Goal: Transaction & Acquisition: Purchase product/service

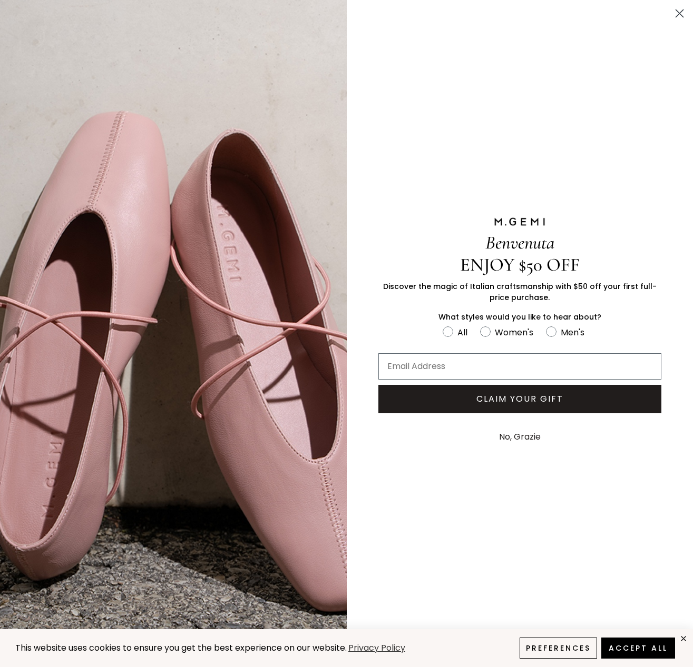
click at [676, 9] on circle "Close dialog" at bounding box center [679, 13] width 17 height 17
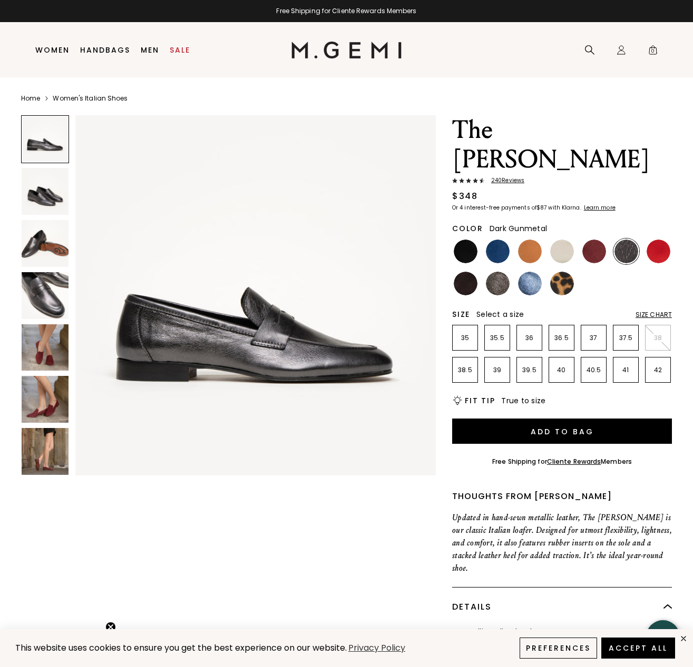
click at [50, 305] on img at bounding box center [45, 295] width 47 height 47
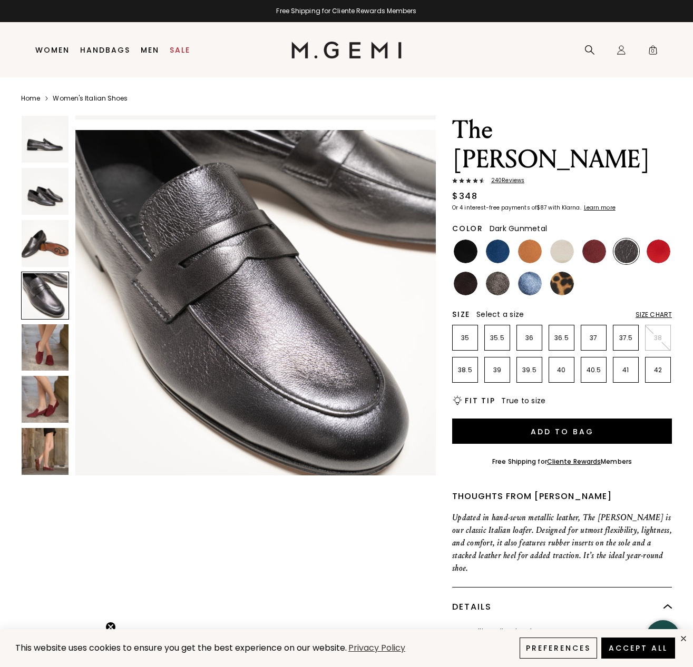
scroll to position [1112, 0]
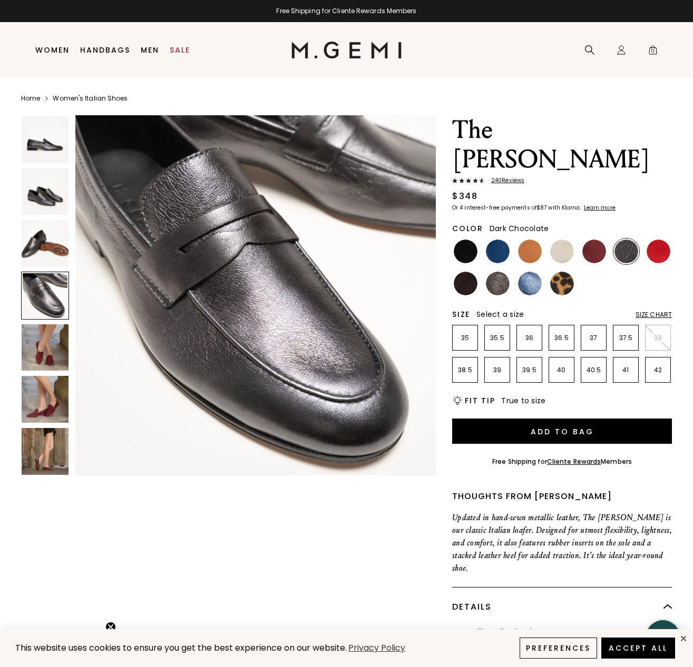
click at [462, 272] on img at bounding box center [466, 284] width 24 height 24
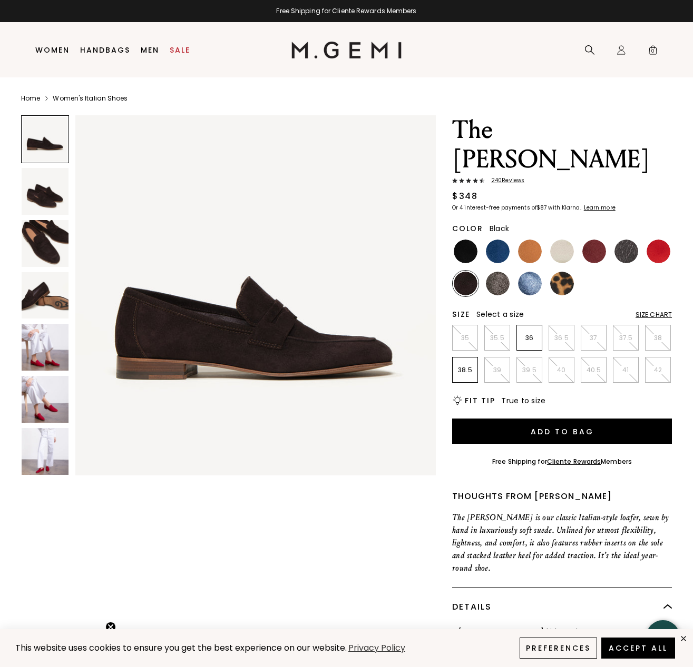
click at [459, 239] on div at bounding box center [465, 252] width 26 height 26
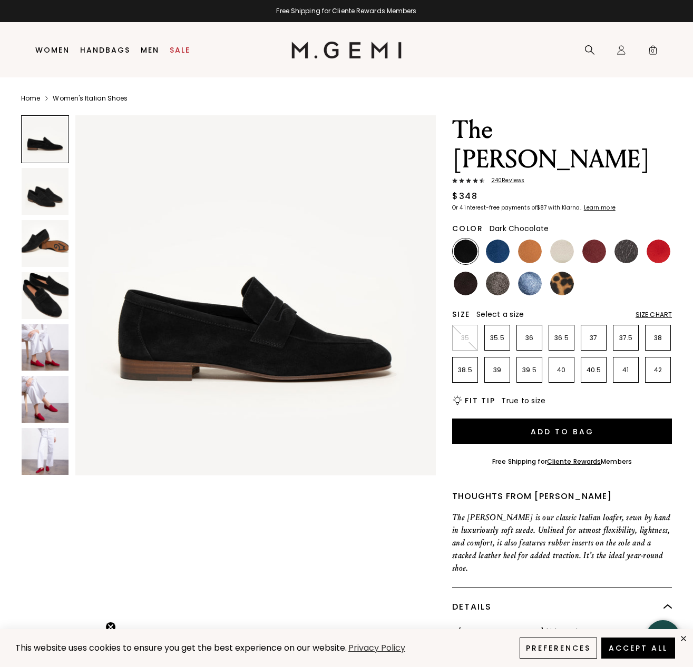
click at [454, 272] on img at bounding box center [466, 284] width 24 height 24
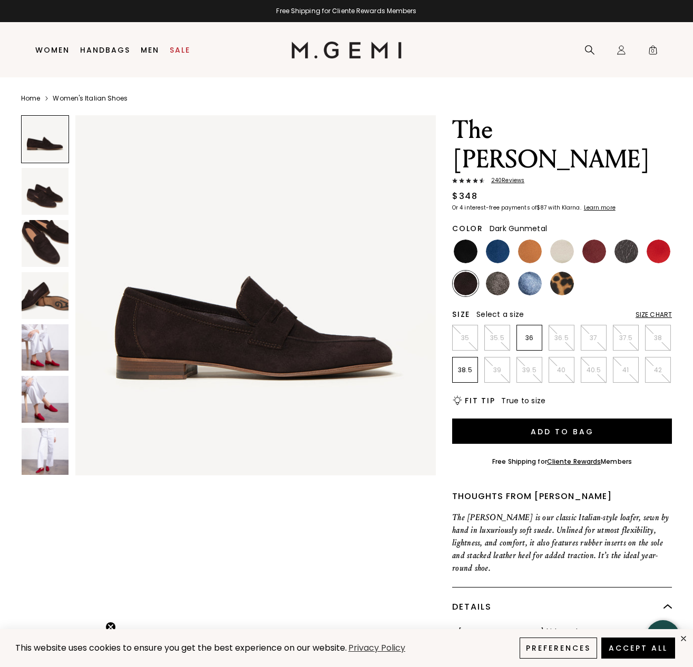
click at [618, 240] on img at bounding box center [626, 252] width 24 height 24
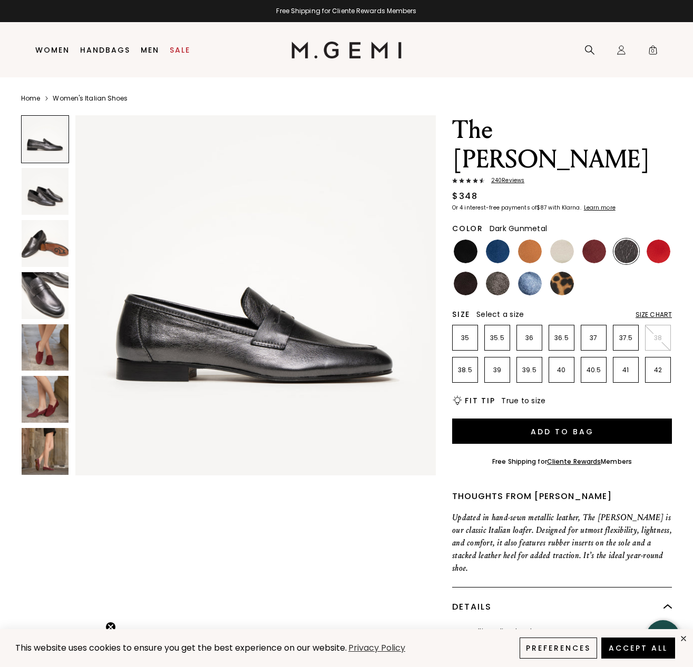
click at [41, 234] on img at bounding box center [45, 243] width 47 height 47
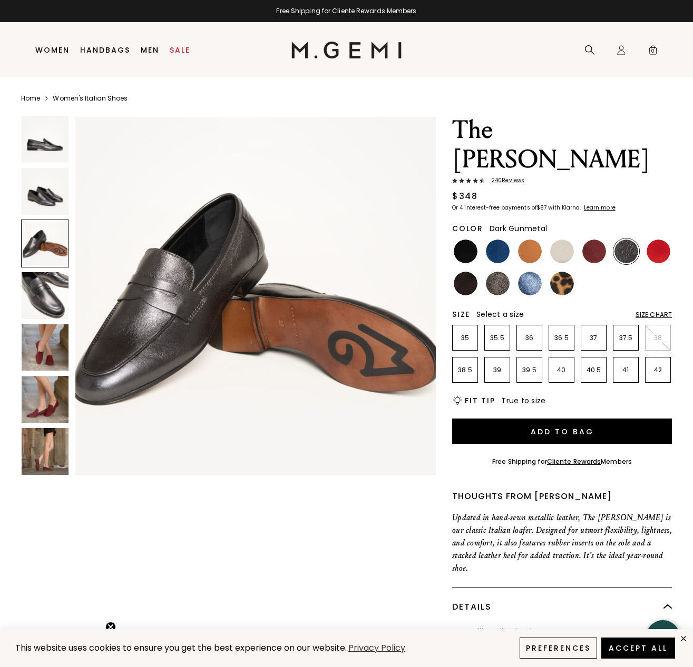
scroll to position [742, 0]
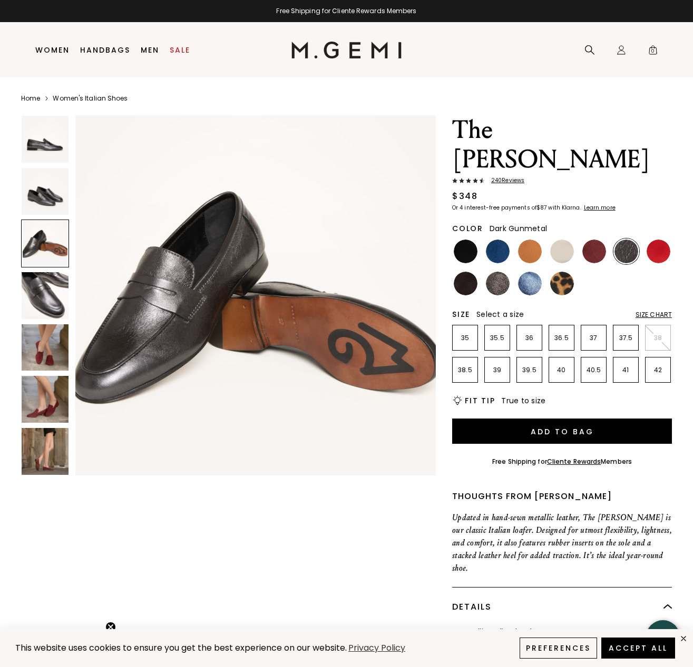
click at [46, 299] on img at bounding box center [45, 295] width 47 height 47
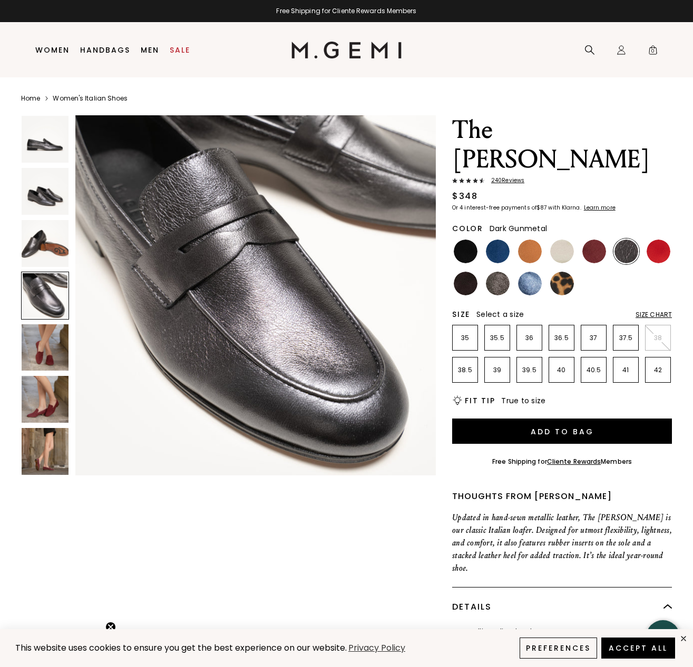
click at [35, 377] on img at bounding box center [45, 399] width 47 height 47
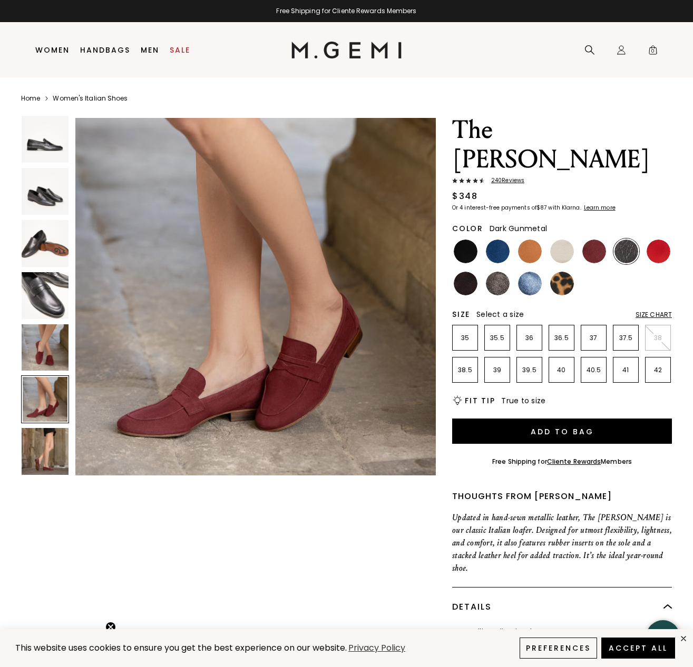
scroll to position [1855, 0]
